Goal: Task Accomplishment & Management: Complete application form

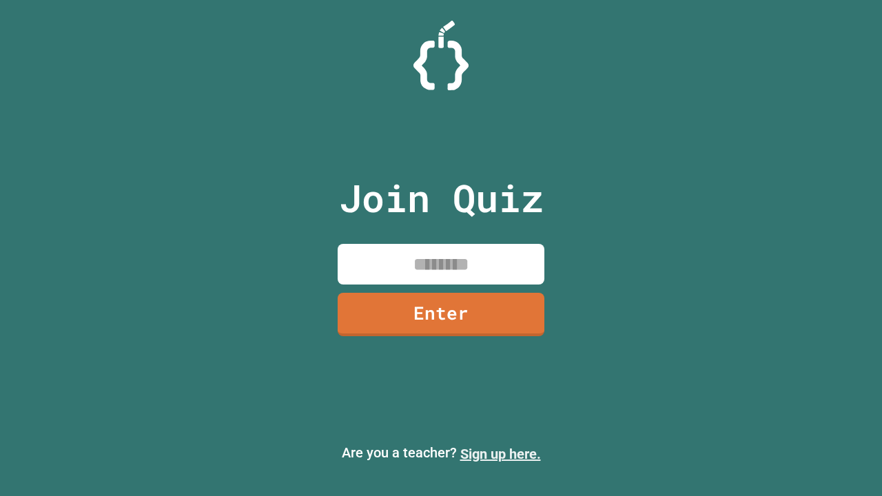
click at [500, 454] on link "Sign up here." at bounding box center [500, 454] width 81 height 17
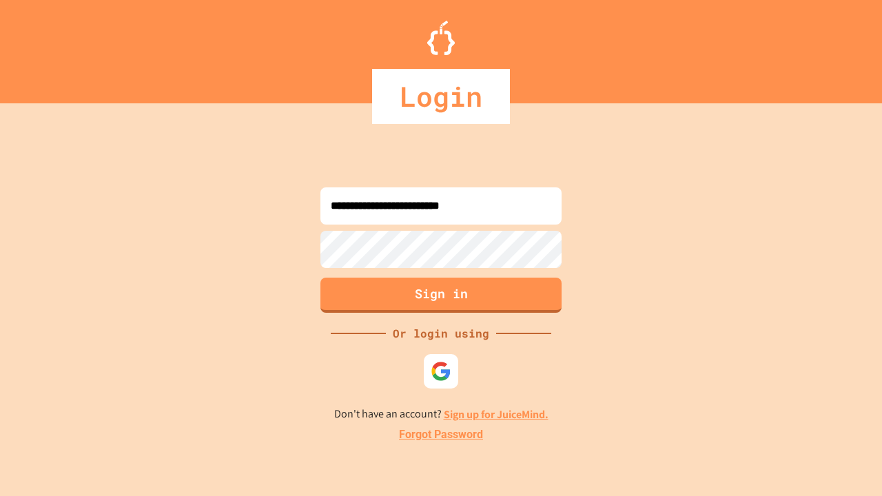
type input "**********"
